Goal: Task Accomplishment & Management: Use online tool/utility

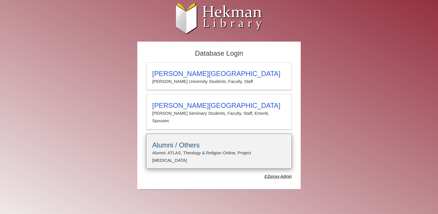
click at [192, 141] on h3 "Alumni / Others" at bounding box center [218, 145] width 133 height 8
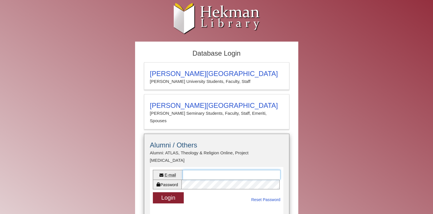
click at [205, 170] on input "E-mail" at bounding box center [232, 175] width 98 height 10
type input "**********"
click at [163, 192] on button "Login" at bounding box center [168, 197] width 31 height 11
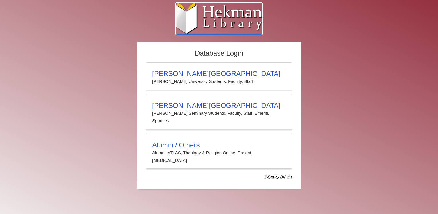
click at [230, 16] on icon ".cls-1 { fill: url(#linear-gradient); } .cls-1, .cls-2, .cls-3, .cls-4 { stroke…" at bounding box center [219, 18] width 86 height 31
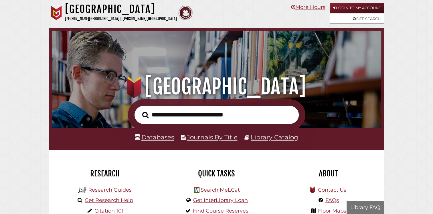
scroll to position [109, 326]
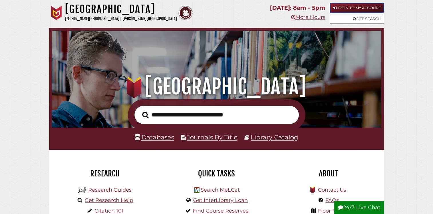
click at [343, 7] on link "Login to My Account" at bounding box center [357, 8] width 54 height 10
